Goal: Transaction & Acquisition: Download file/media

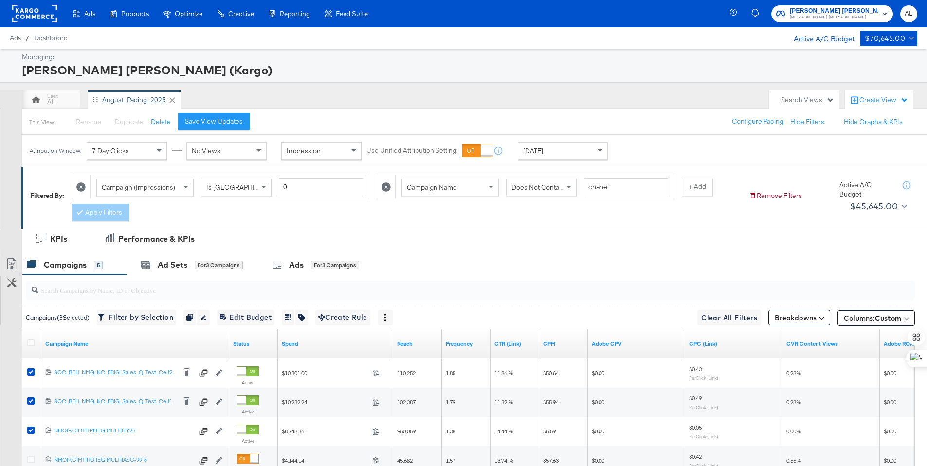
scroll to position [81, 0]
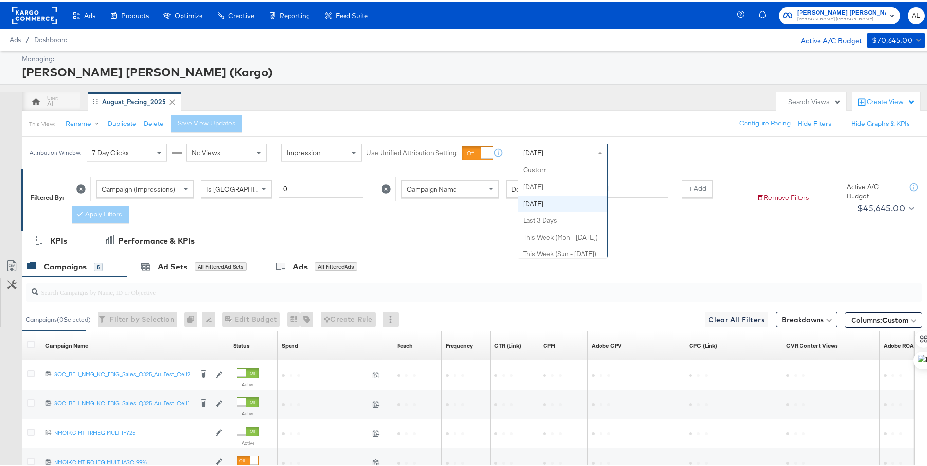
click at [567, 151] on div "Yesterday" at bounding box center [562, 151] width 89 height 17
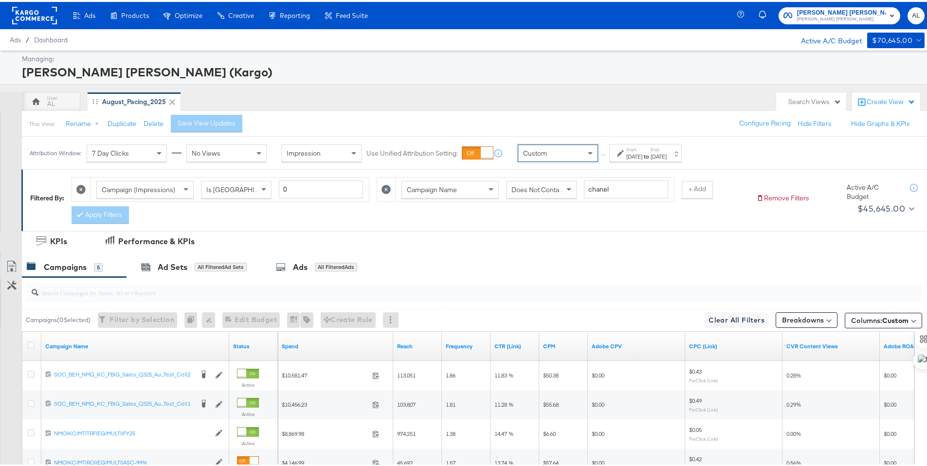
click at [639, 159] on div "Start: Aug 21st 2025 to End: Aug 21st 2025" at bounding box center [645, 151] width 73 height 18
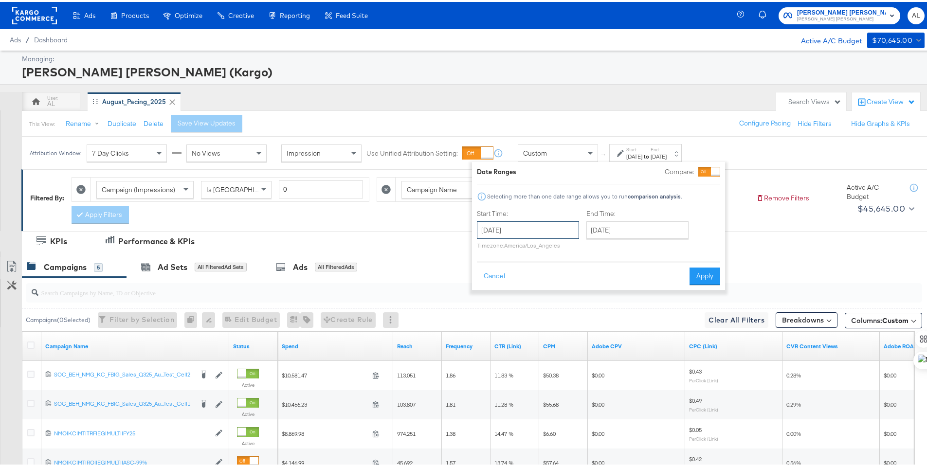
click at [554, 230] on input "August 21st 2025" at bounding box center [528, 228] width 102 height 18
drag, startPoint x: 486, startPoint y: 312, endPoint x: 510, endPoint y: 301, distance: 26.6
click at [486, 312] on td "17" at bounding box center [488, 318] width 17 height 14
type input "August 17th 2025"
click at [619, 231] on input "August 21st 2025" at bounding box center [638, 228] width 102 height 18
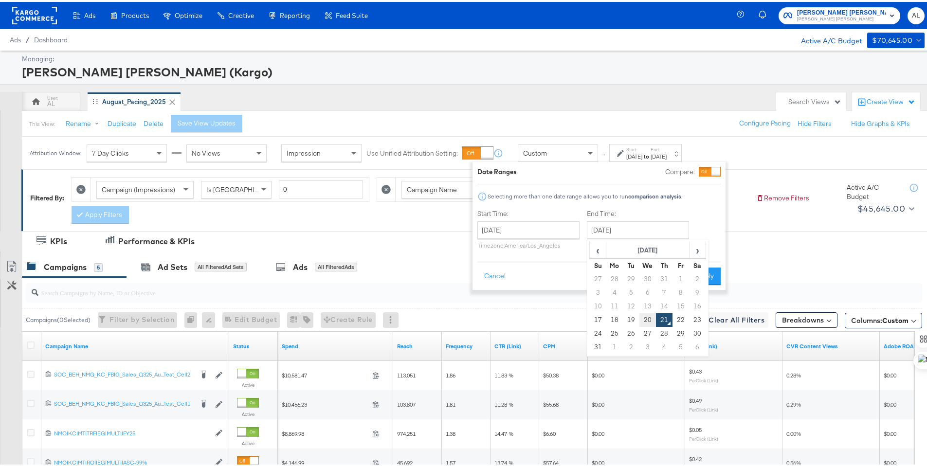
click at [650, 313] on td "20" at bounding box center [647, 318] width 17 height 14
type input "August 20th 2025"
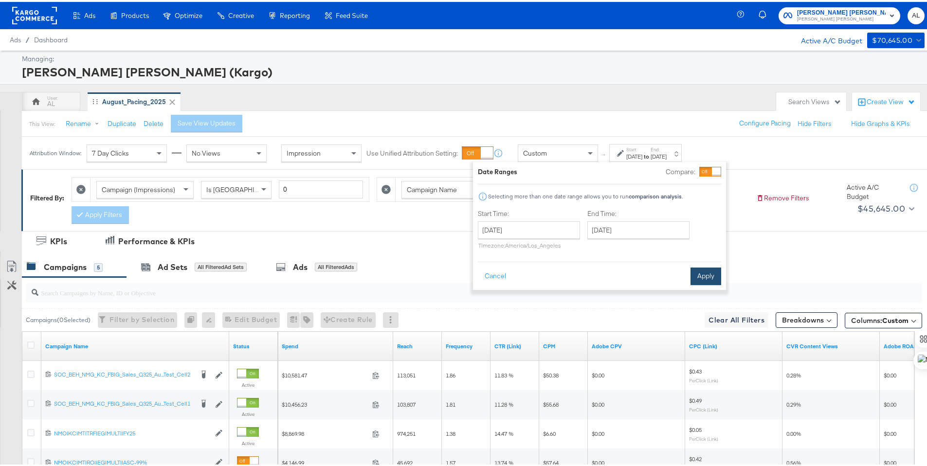
click at [701, 276] on button "Apply" at bounding box center [706, 275] width 31 height 18
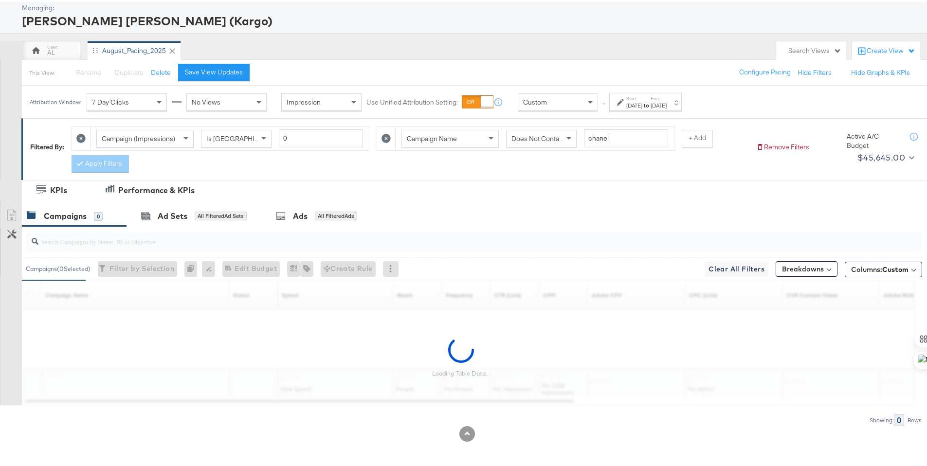
scroll to position [52, 0]
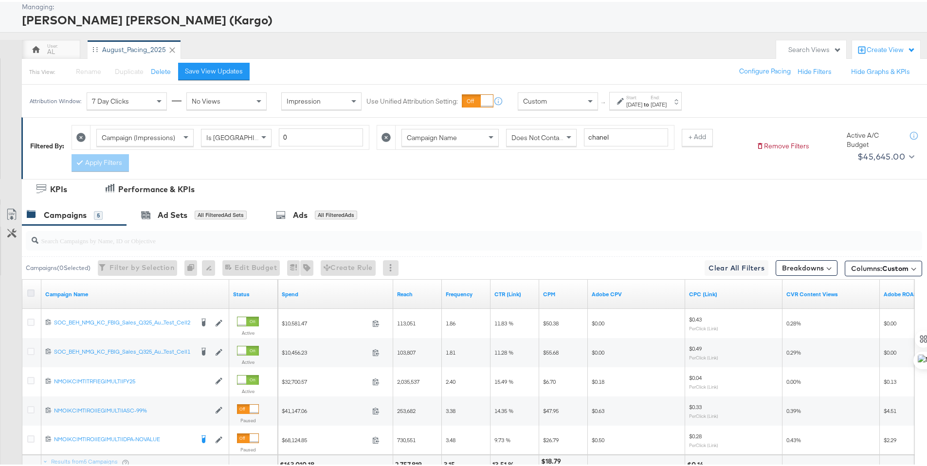
click at [32, 290] on icon at bounding box center [30, 291] width 7 height 7
click at [0, 0] on input "checkbox" at bounding box center [0, 0] width 0 height 0
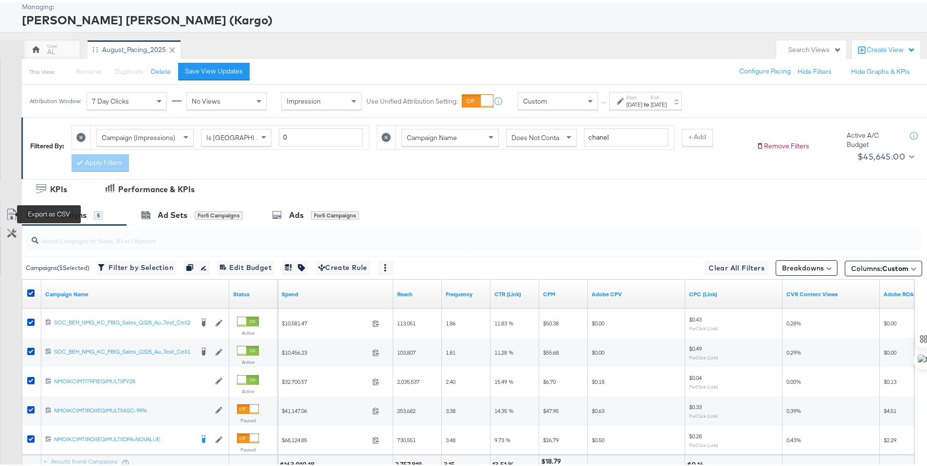
click at [8, 212] on icon at bounding box center [12, 213] width 12 height 12
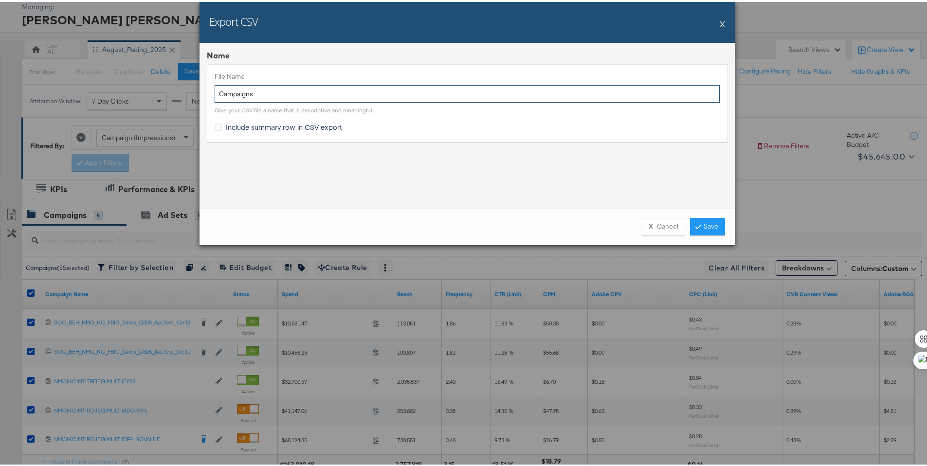
click at [215, 92] on input "Campaigns" at bounding box center [467, 92] width 505 height 18
click at [269, 121] on span "Include summary row in CSV export" at bounding box center [284, 125] width 116 height 10
click at [0, 0] on input "Include summary row in CSV export" at bounding box center [0, 0] width 0 height 0
drag, startPoint x: 233, startPoint y: 91, endPoint x: 205, endPoint y: 95, distance: 28.0
click at [207, 95] on div "File Name ТЬ Д3 Campaigns Give your CSV file a name that is descriptive and mea…" at bounding box center [467, 100] width 521 height 77
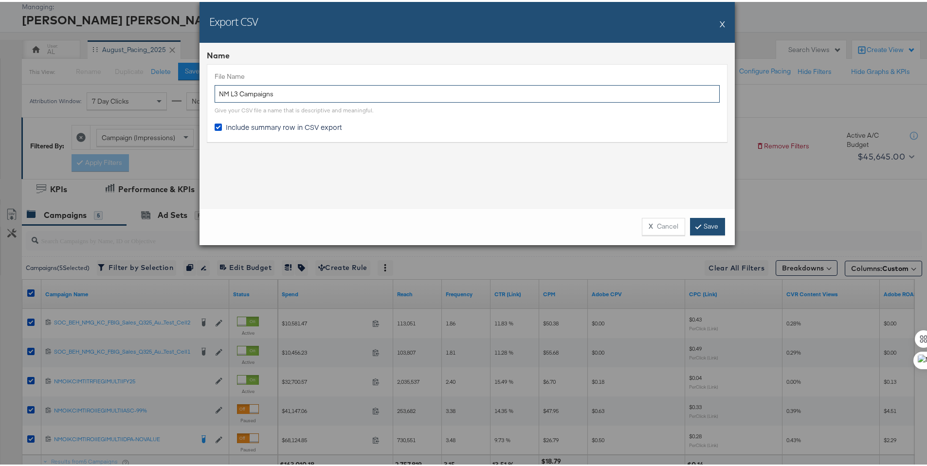
type input "NM L3 Campaigns"
click at [697, 217] on link "Save" at bounding box center [707, 225] width 35 height 18
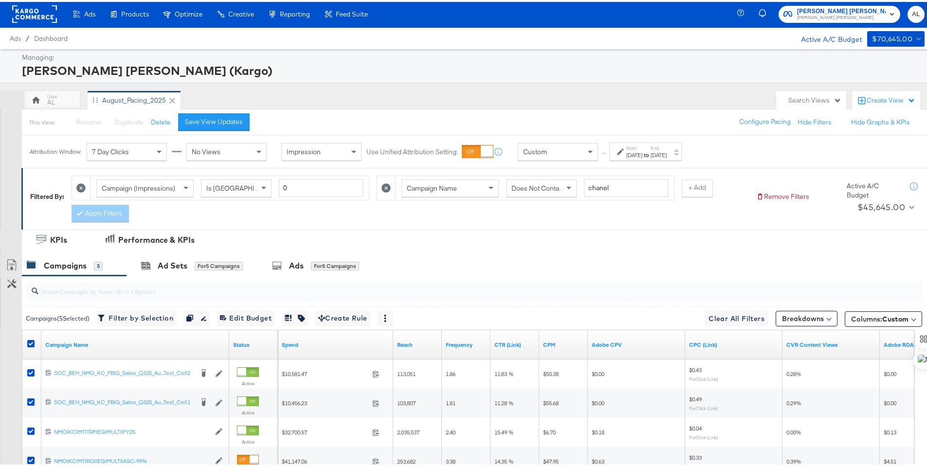
scroll to position [0, 0]
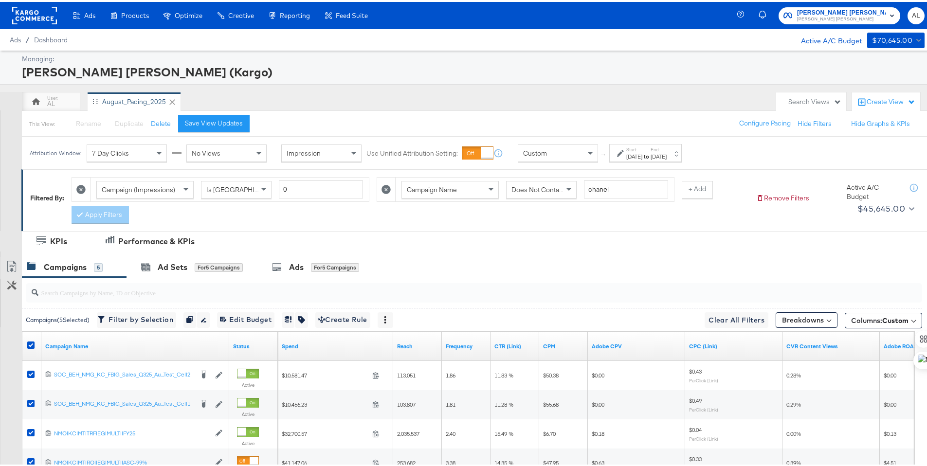
click at [46, 11] on rect at bounding box center [34, 14] width 45 height 18
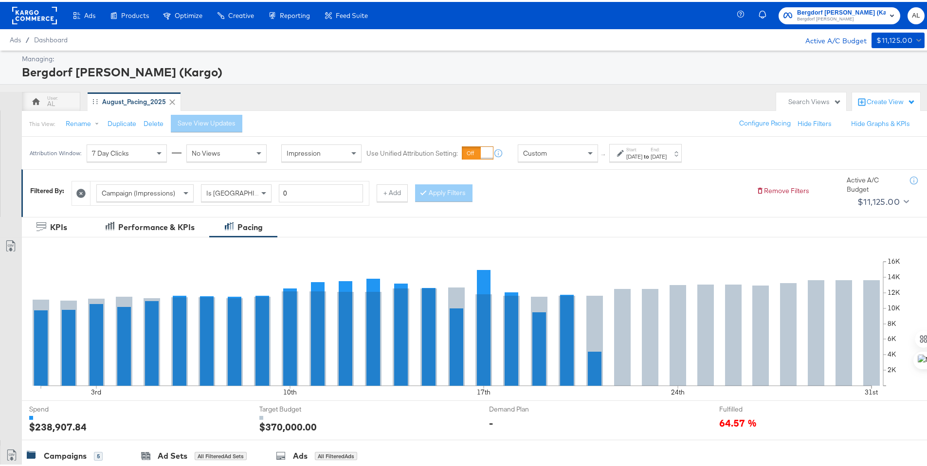
click at [634, 149] on label "Start:" at bounding box center [634, 148] width 16 height 6
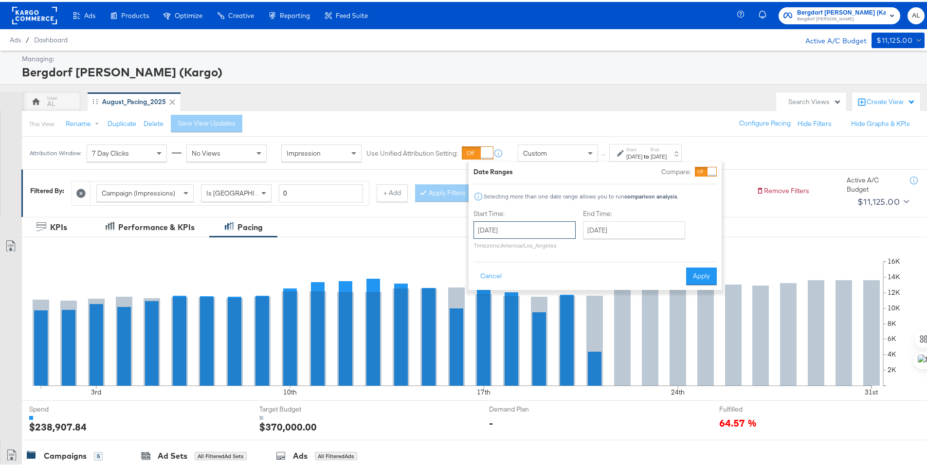
click at [565, 230] on input "August 1st 2025" at bounding box center [525, 228] width 102 height 18
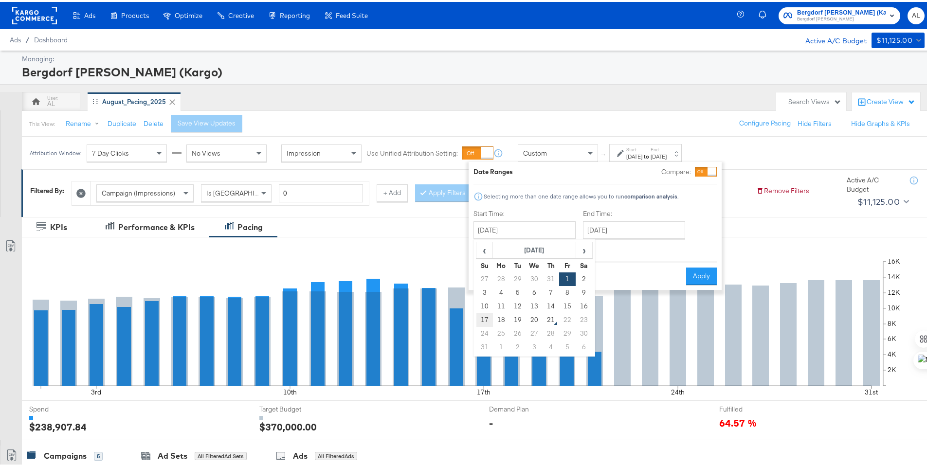
click at [486, 313] on td "17" at bounding box center [484, 318] width 17 height 14
type input "August 17th 2025"
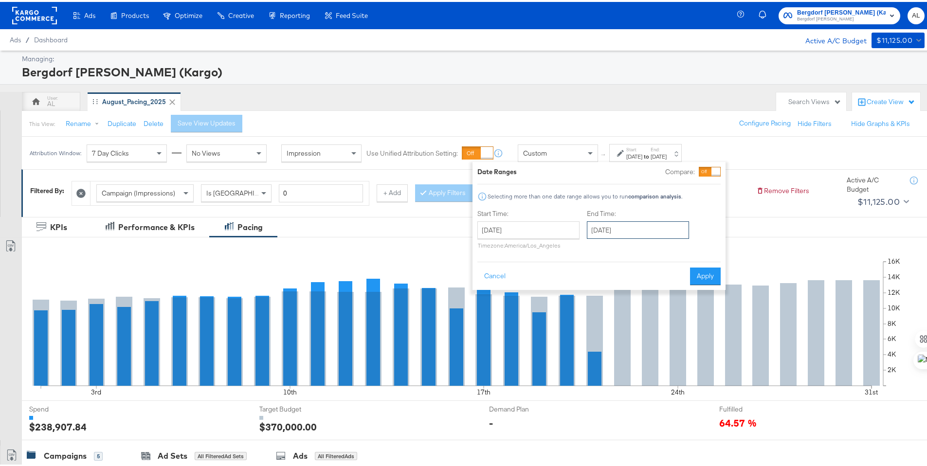
click at [601, 229] on input "August 31st 2025" at bounding box center [638, 228] width 102 height 18
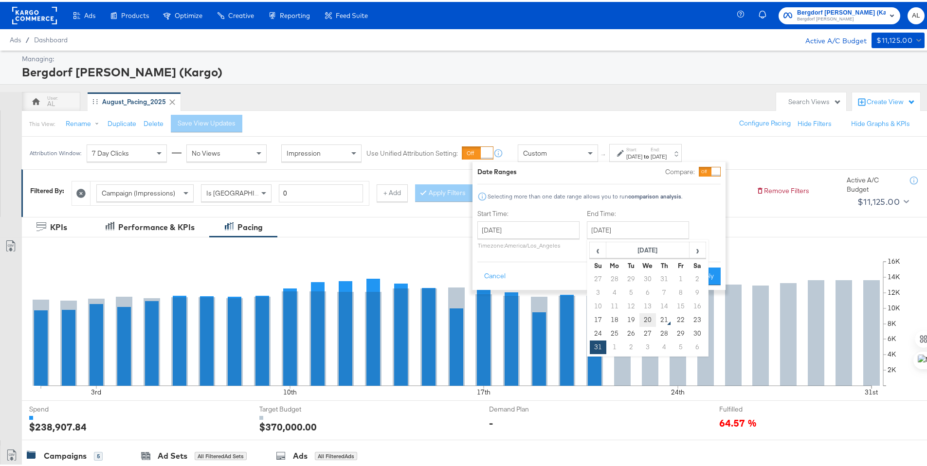
click at [647, 320] on td "20" at bounding box center [647, 318] width 17 height 14
type input "August 20th 2025"
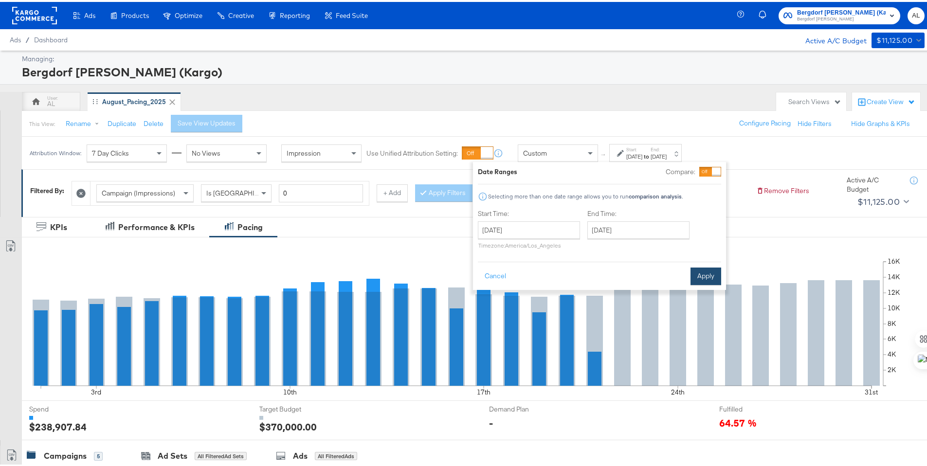
click at [702, 276] on button "Apply" at bounding box center [706, 275] width 31 height 18
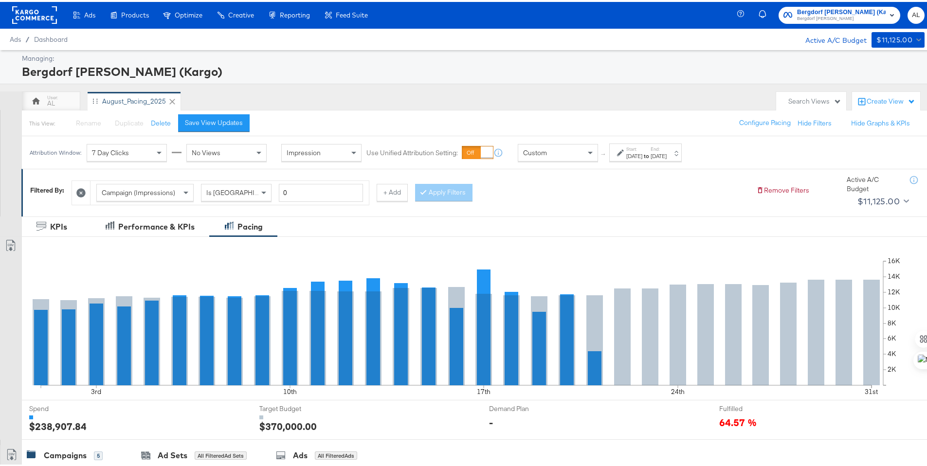
scroll to position [328, 0]
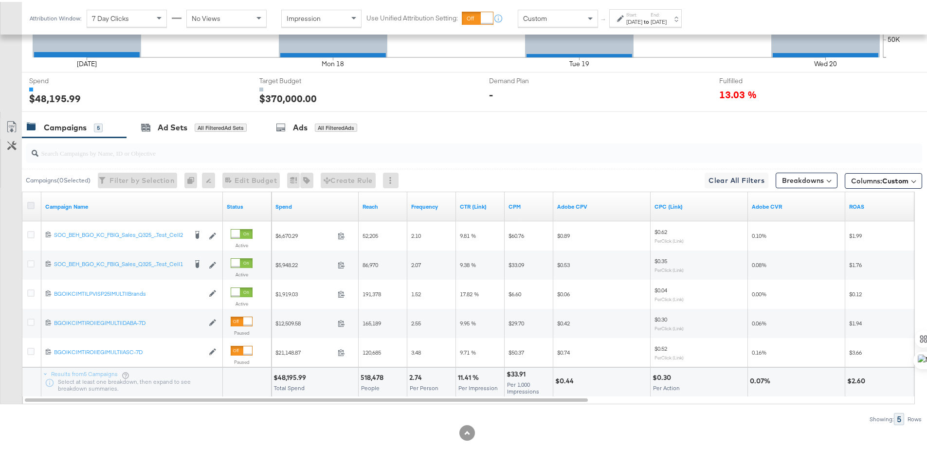
click at [31, 202] on icon at bounding box center [30, 203] width 7 height 7
click at [0, 0] on input "checkbox" at bounding box center [0, 0] width 0 height 0
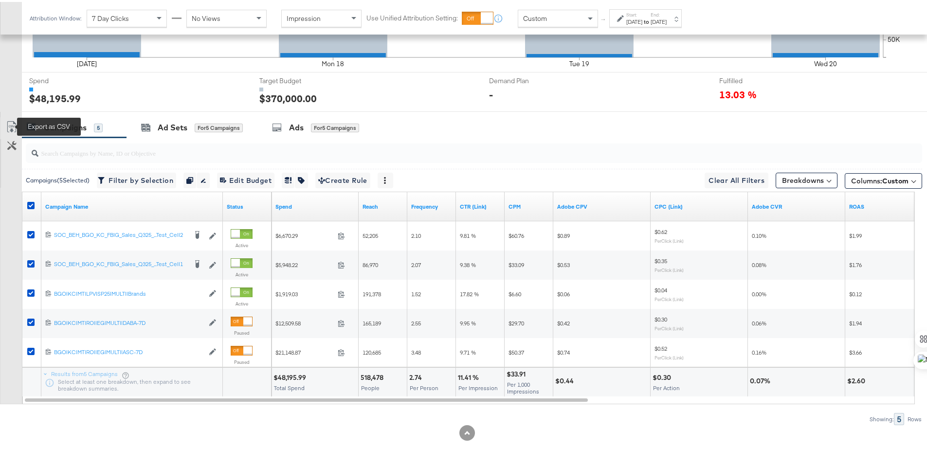
click at [12, 125] on icon at bounding box center [12, 125] width 12 height 12
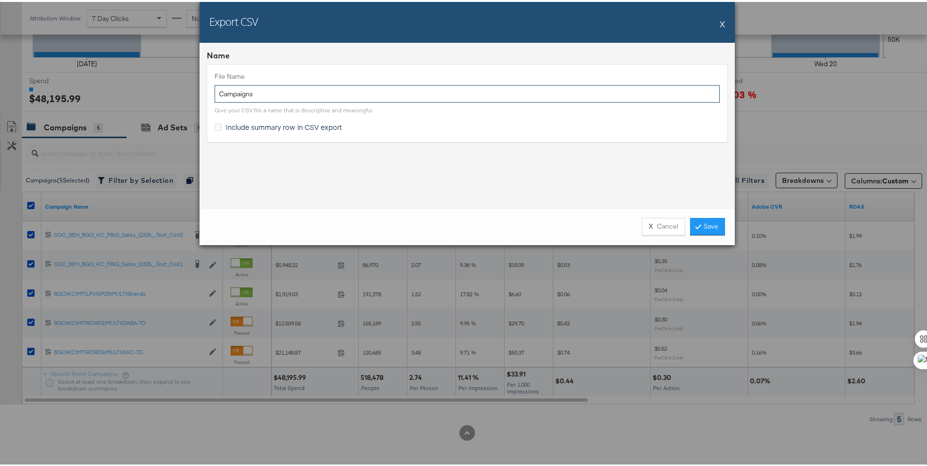
click at [215, 93] on input "Campaigns" at bounding box center [467, 92] width 505 height 18
type input "BG MW Campaigns"
click at [267, 128] on span "Include summary row in CSV export" at bounding box center [284, 125] width 116 height 10
click at [0, 0] on input "Include summary row in CSV export" at bounding box center [0, 0] width 0 height 0
click at [706, 223] on link "Save" at bounding box center [707, 225] width 35 height 18
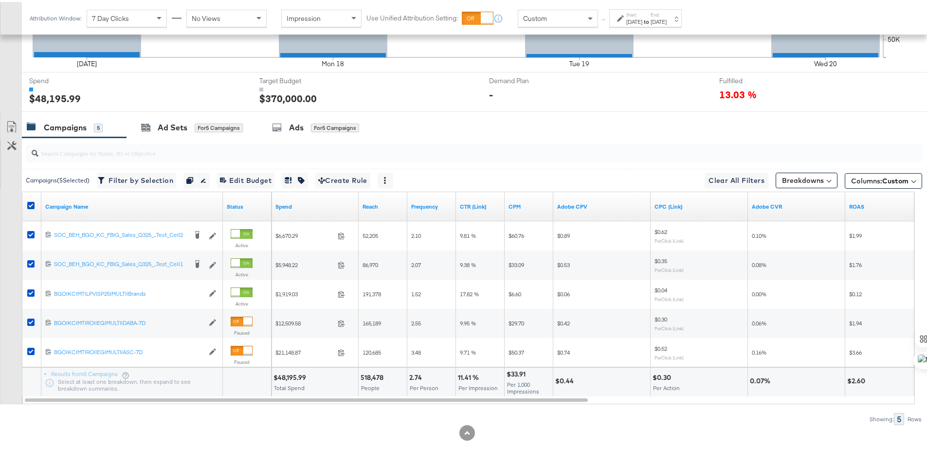
scroll to position [0, 0]
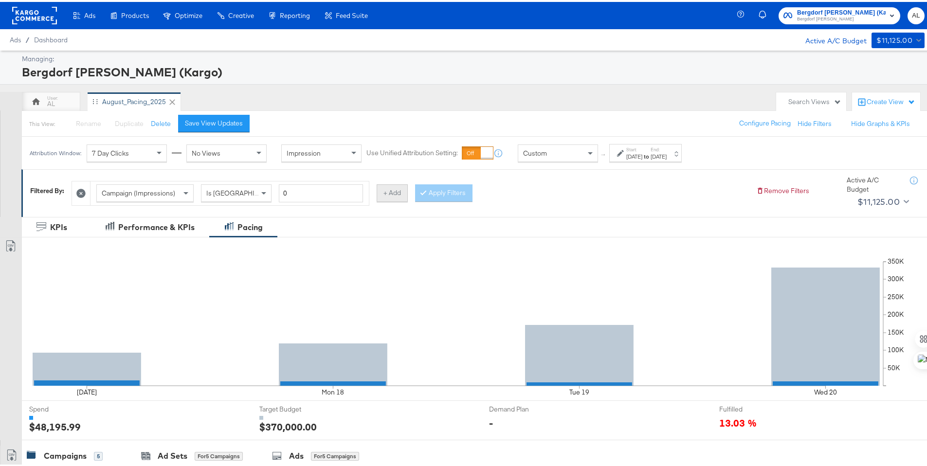
click at [398, 191] on button "+ Add" at bounding box center [392, 191] width 31 height 18
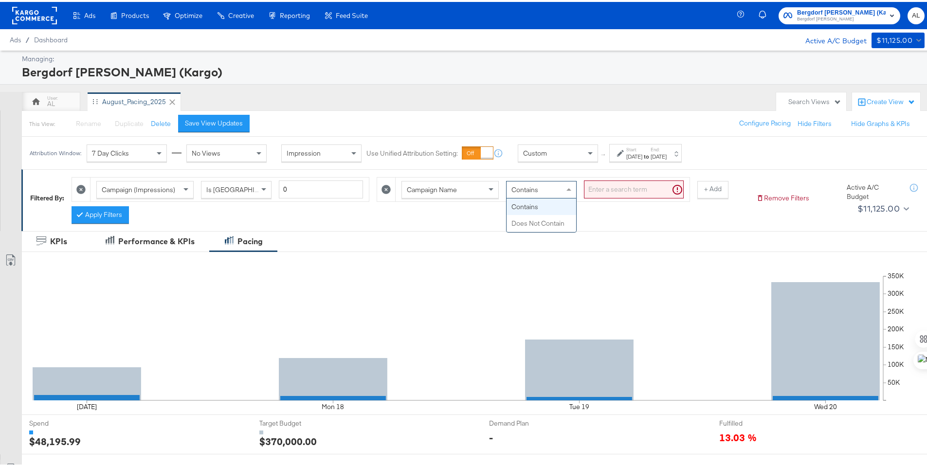
click at [507, 190] on div "Contains" at bounding box center [542, 188] width 70 height 17
click at [595, 190] on input "search" at bounding box center [634, 188] width 100 height 18
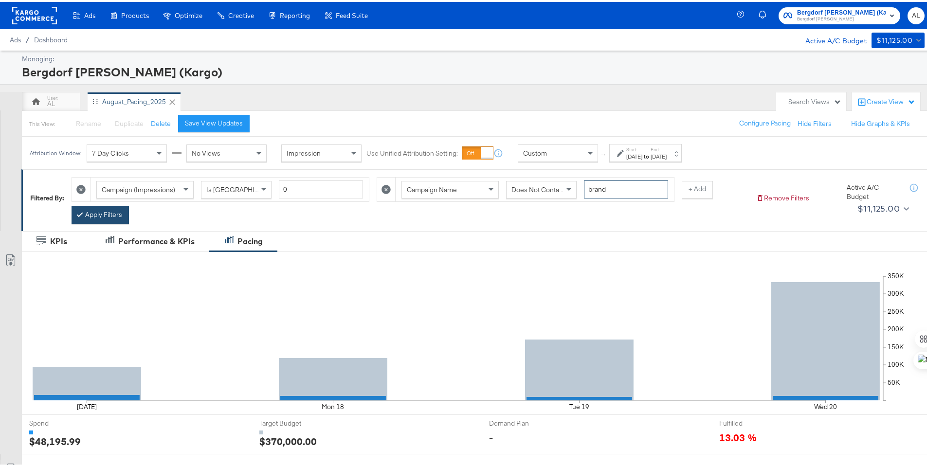
type input "brand"
click at [114, 209] on button "Apply Filters" at bounding box center [100, 213] width 57 height 18
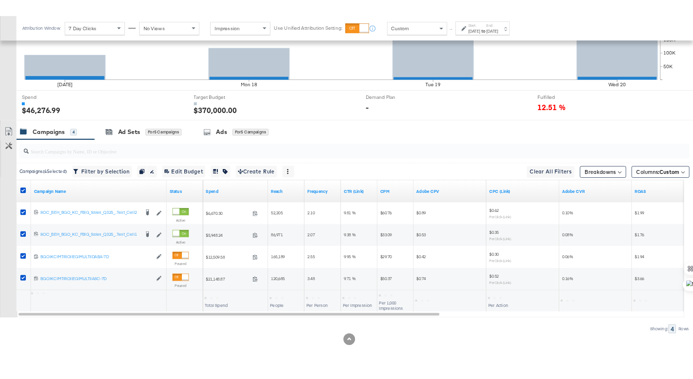
scroll to position [313, 0]
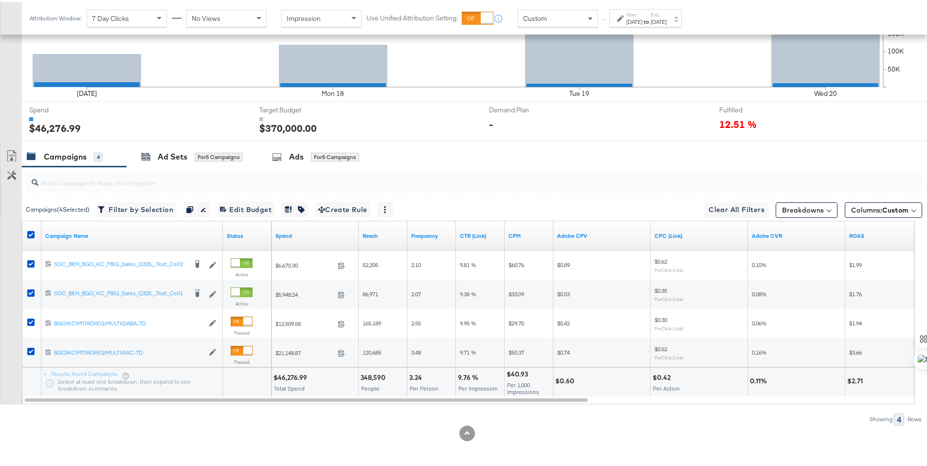
click at [297, 378] on div "$46,276.99" at bounding box center [292, 375] width 36 height 9
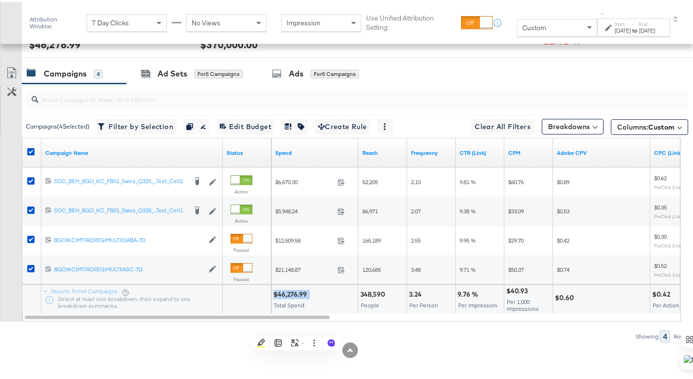
scroll to position [418, 0]
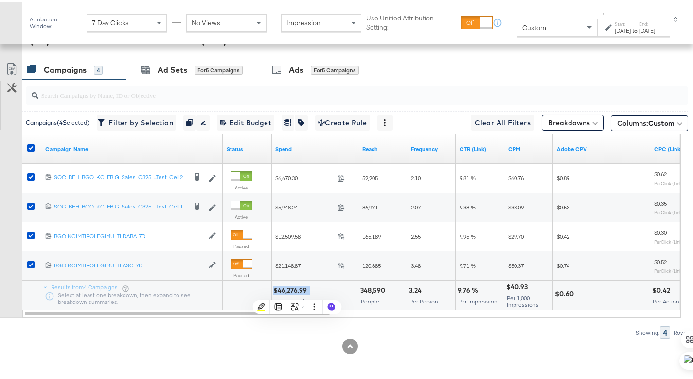
copy div "$46,276.99"
click at [375, 285] on div "348,590" at bounding box center [375, 288] width 28 height 9
copy div "348,590"
click at [417, 287] on div "3.24" at bounding box center [417, 288] width 16 height 9
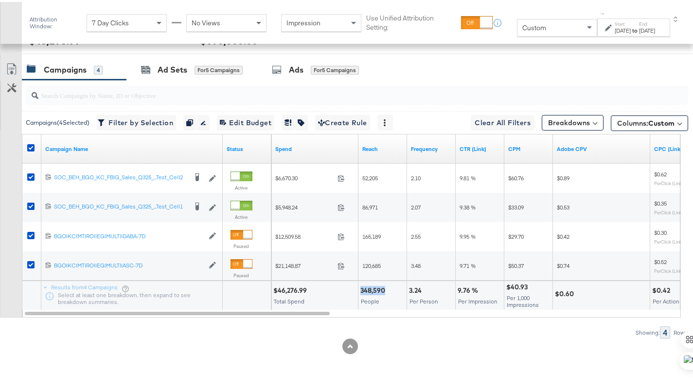
click at [417, 287] on div "3.24" at bounding box center [417, 288] width 16 height 9
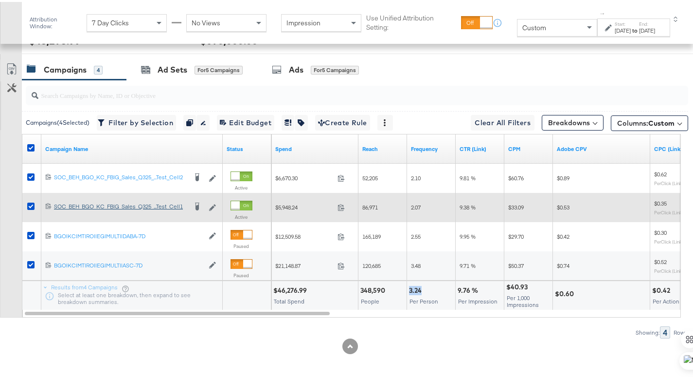
copy div "3.24"
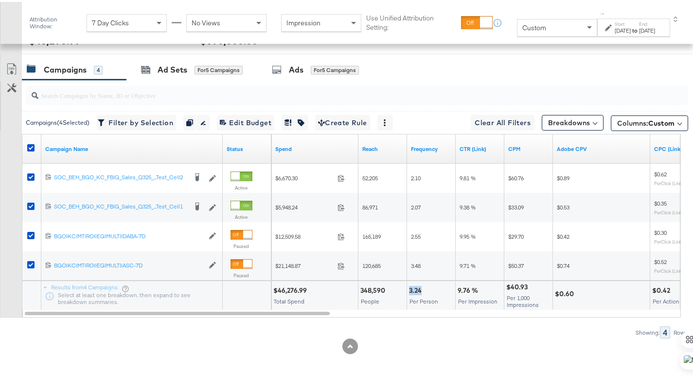
click at [464, 287] on div "9.76 %" at bounding box center [469, 288] width 23 height 9
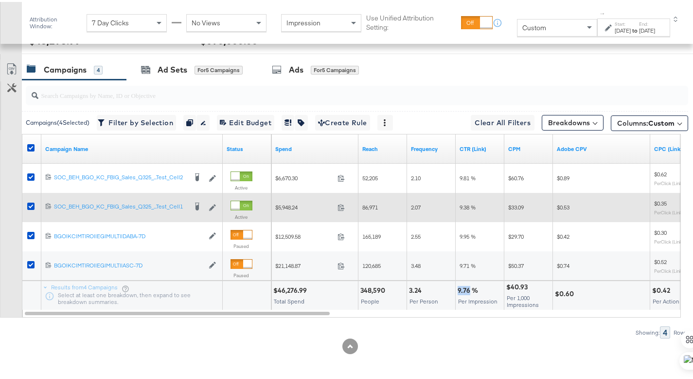
copy div "9.76"
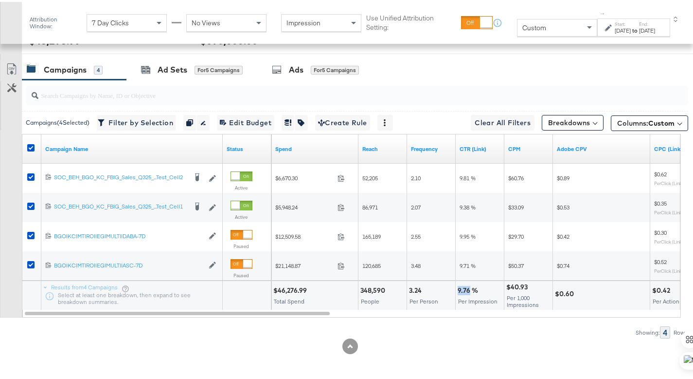
click at [517, 285] on div "$40.93" at bounding box center [519, 284] width 24 height 9
copy div "40.93"
click at [571, 292] on div "$0.60" at bounding box center [566, 291] width 22 height 9
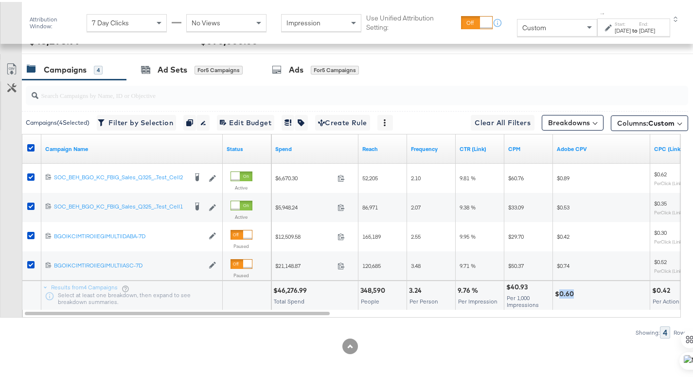
copy div "0.60"
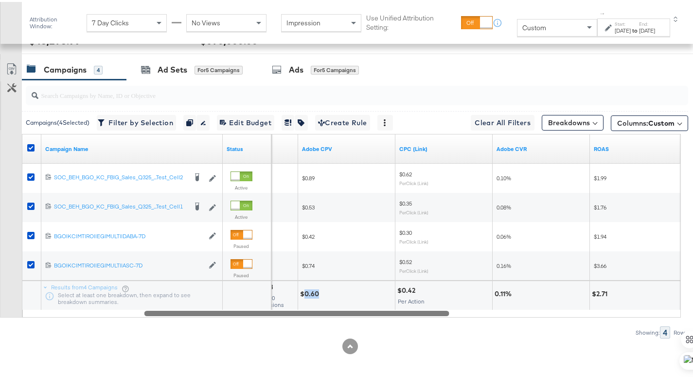
drag, startPoint x: 206, startPoint y: 309, endPoint x: 325, endPoint y: 321, distance: 119.9
click at [325, 321] on div "Campaigns ( 4 Selected) Filter by Selection Filter 4 campaigns Duplicate 4 camp…" at bounding box center [344, 207] width 689 height 258
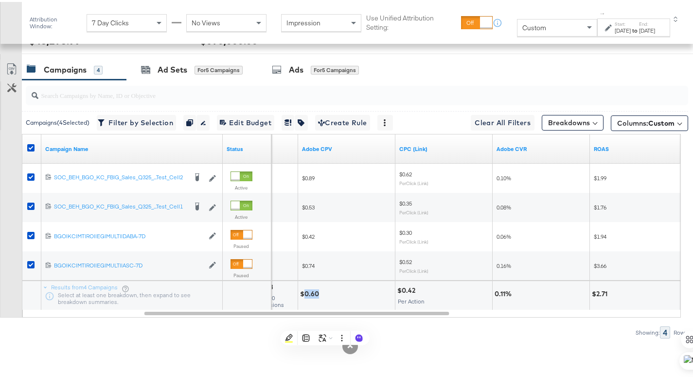
click at [602, 292] on div "$2.71" at bounding box center [601, 291] width 18 height 9
copy div "2.71"
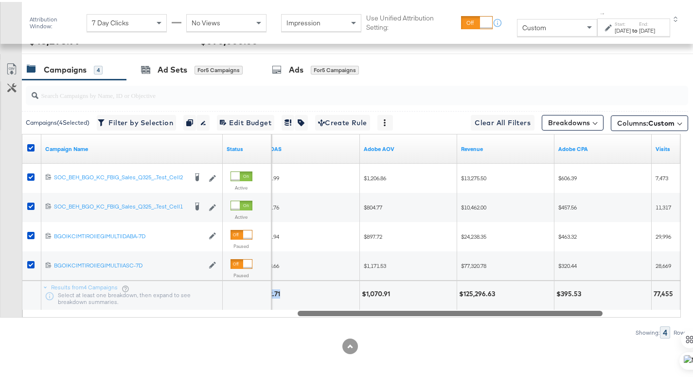
drag, startPoint x: 425, startPoint y: 310, endPoint x: 581, endPoint y: 316, distance: 155.4
click at [581, 316] on div "Campaigns ( 4 Selected) Filter by Selection Filter 4 campaigns Duplicate 4 camp…" at bounding box center [344, 207] width 689 height 258
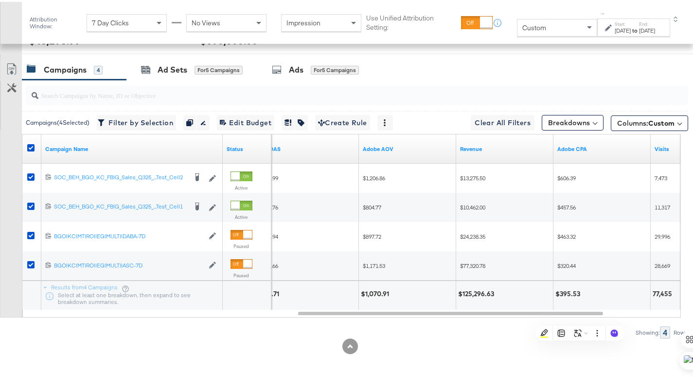
click at [376, 292] on div "$1,070.91" at bounding box center [376, 291] width 31 height 9
copy div "1,070.91"
click at [474, 292] on div "$125,296.63" at bounding box center [477, 291] width 39 height 9
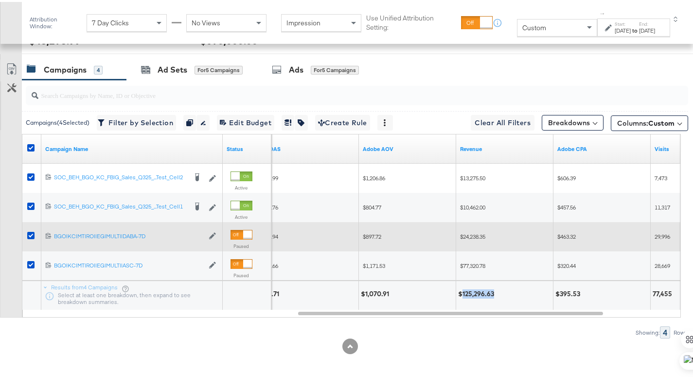
copy div "125,296.63"
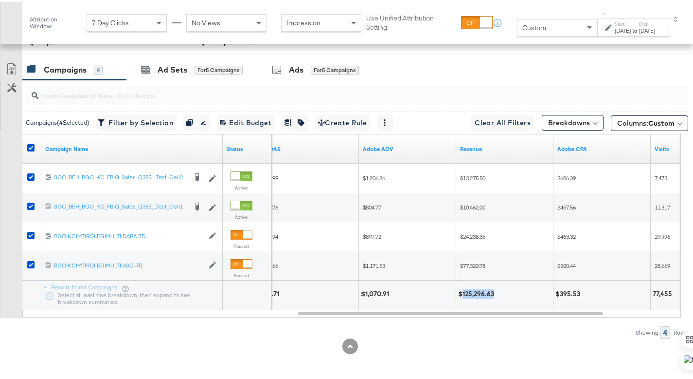
click at [564, 289] on div "$395.53" at bounding box center [570, 291] width 28 height 9
copy div "395.53"
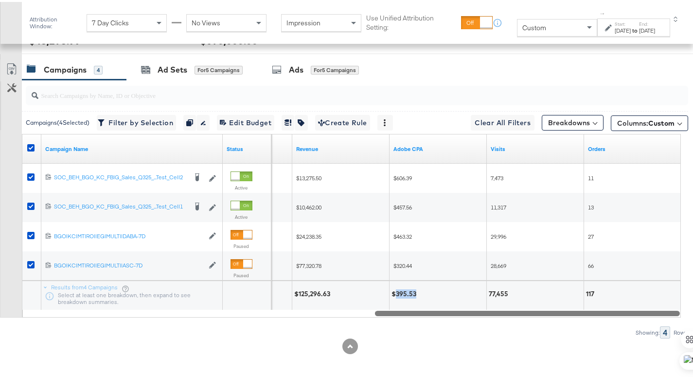
drag, startPoint x: 526, startPoint y: 311, endPoint x: 660, endPoint y: 308, distance: 134.4
click at [660, 308] on div at bounding box center [527, 311] width 305 height 8
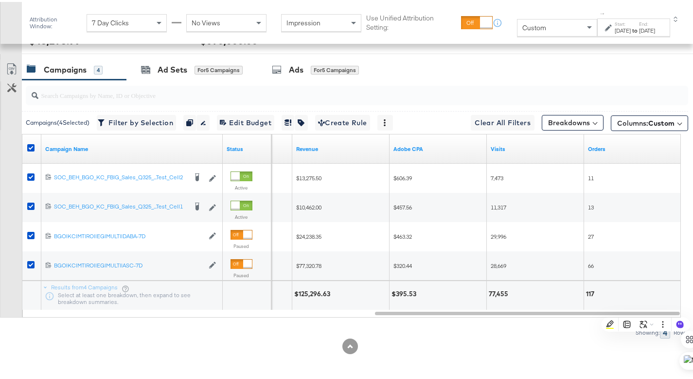
click at [502, 292] on div "77,455" at bounding box center [500, 291] width 22 height 9
click at [591, 292] on div "117" at bounding box center [591, 291] width 11 height 9
